Goal: Ask a question

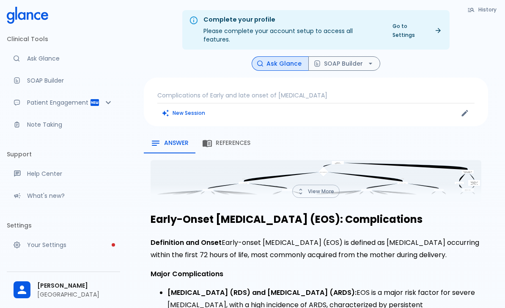
click at [236, 80] on div "Complications of Early and late onset of [MEDICAL_DATA] New Session" at bounding box center [316, 101] width 345 height 49
click at [288, 91] on p "Complications of Early and late onset of [MEDICAL_DATA]" at bounding box center [315, 95] width 317 height 8
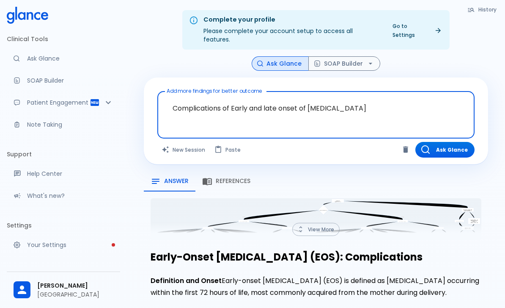
click at [286, 95] on textarea "Complications of Early and late onset of [MEDICAL_DATA]" at bounding box center [316, 108] width 306 height 27
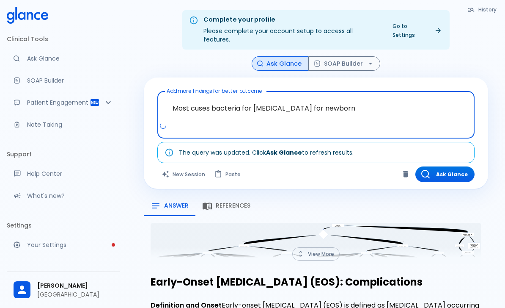
type textarea "Most cuses bacteria for [MEDICAL_DATA] for newborn"
click at [447, 61] on div "Ask Glance SOAP Builder" at bounding box center [316, 63] width 345 height 15
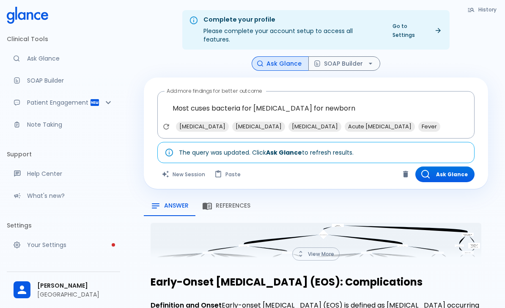
click at [455, 167] on button "Ask Glance" at bounding box center [445, 174] width 59 height 16
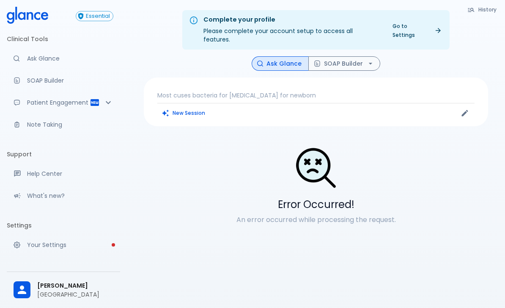
click at [281, 91] on p "Most cuses bacteria for [MEDICAL_DATA] for newborn" at bounding box center [315, 95] width 317 height 8
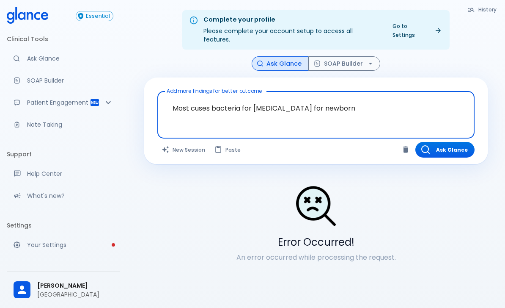
click at [186, 98] on textarea "Most cuses bacteria for [MEDICAL_DATA] for newborn" at bounding box center [316, 108] width 306 height 27
click at [426, 68] on div "History Ask Glance SOAP Builder Add more findings for better outcome Most cuses…" at bounding box center [316, 166] width 365 height 220
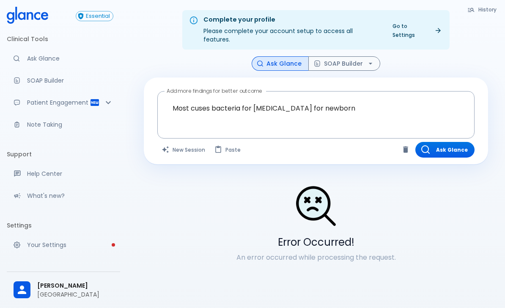
click at [199, 142] on button "New Session" at bounding box center [183, 150] width 53 height 16
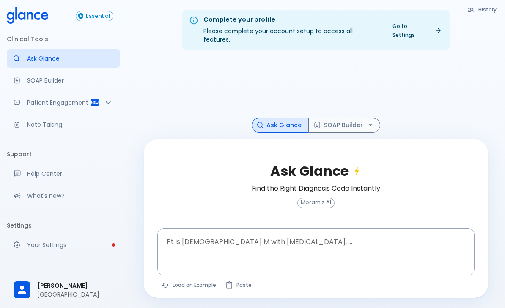
click at [188, 234] on div "Pt is [DEMOGRAPHIC_DATA] M with [MEDICAL_DATA], ... x Pt is [DEMOGRAPHIC_DATA] …" at bounding box center [315, 251] width 317 height 47
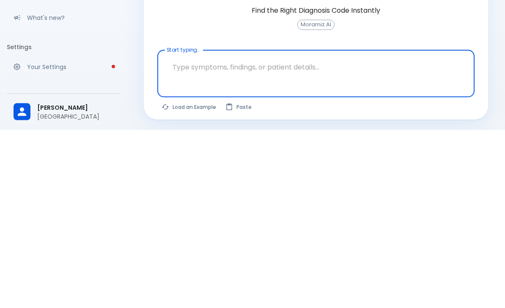
click at [188, 232] on textarea "Start typing..." at bounding box center [316, 245] width 306 height 27
paste textarea "Most cuses bacteria for [MEDICAL_DATA] for newborn"
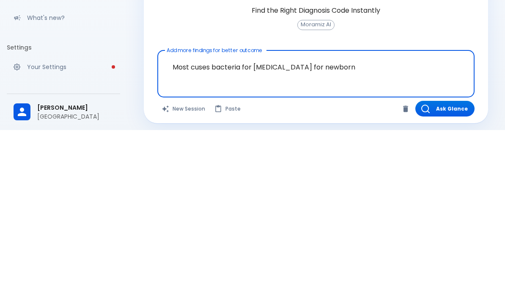
type textarea "Most cuses bacteria for [MEDICAL_DATA] for newborn"
click at [491, 56] on div "History Ask Glance SOAP Builder Ask Glance Find the Right Diagnosis Code Instan…" at bounding box center [316, 178] width 365 height 245
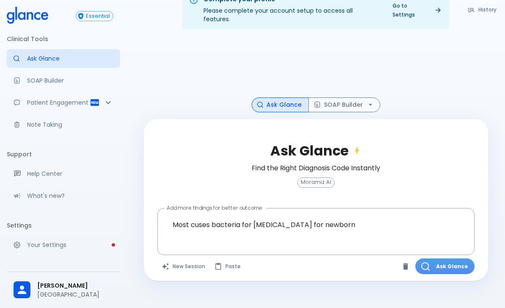
click at [453, 258] on button "Ask Glance" at bounding box center [445, 266] width 59 height 16
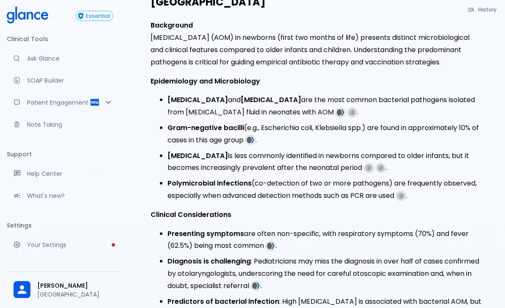
scroll to position [258, 0]
click at [254, 136] on img at bounding box center [251, 140] width 8 height 8
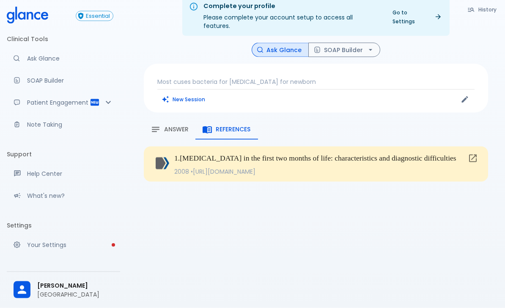
scroll to position [7, 0]
